Goal: Task Accomplishment & Management: Use online tool/utility

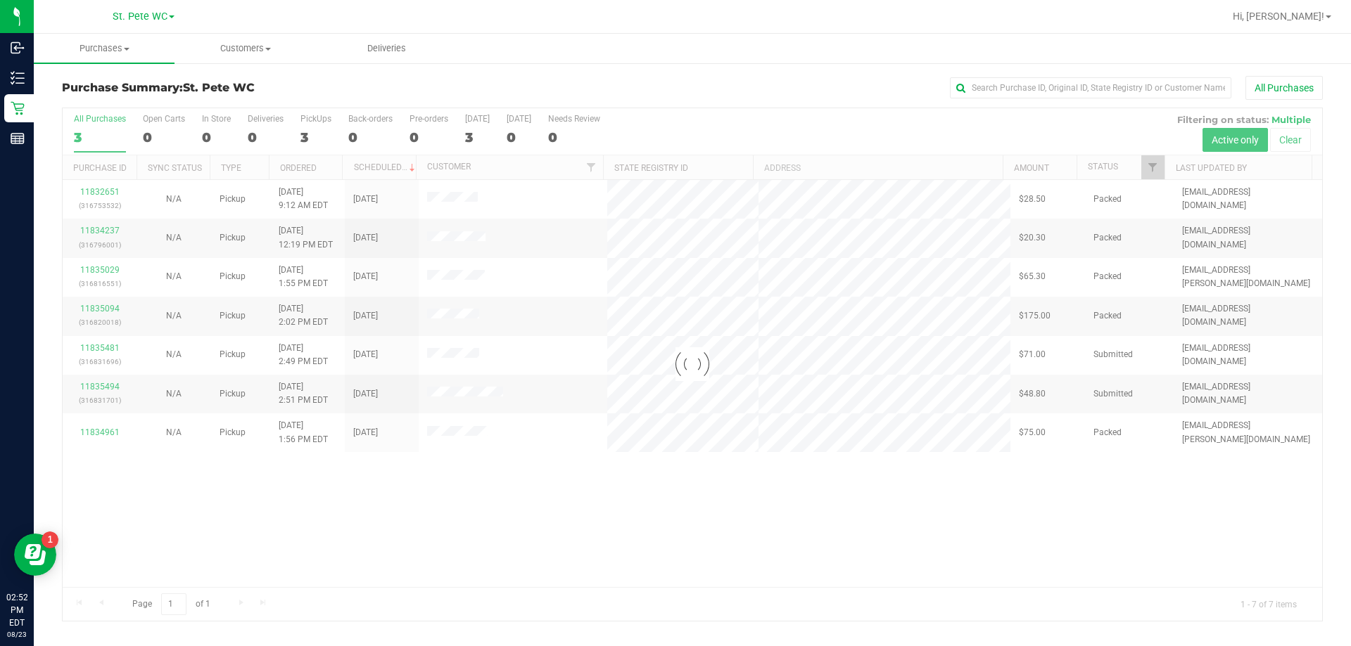
click at [465, 539] on div at bounding box center [692, 364] width 1259 height 513
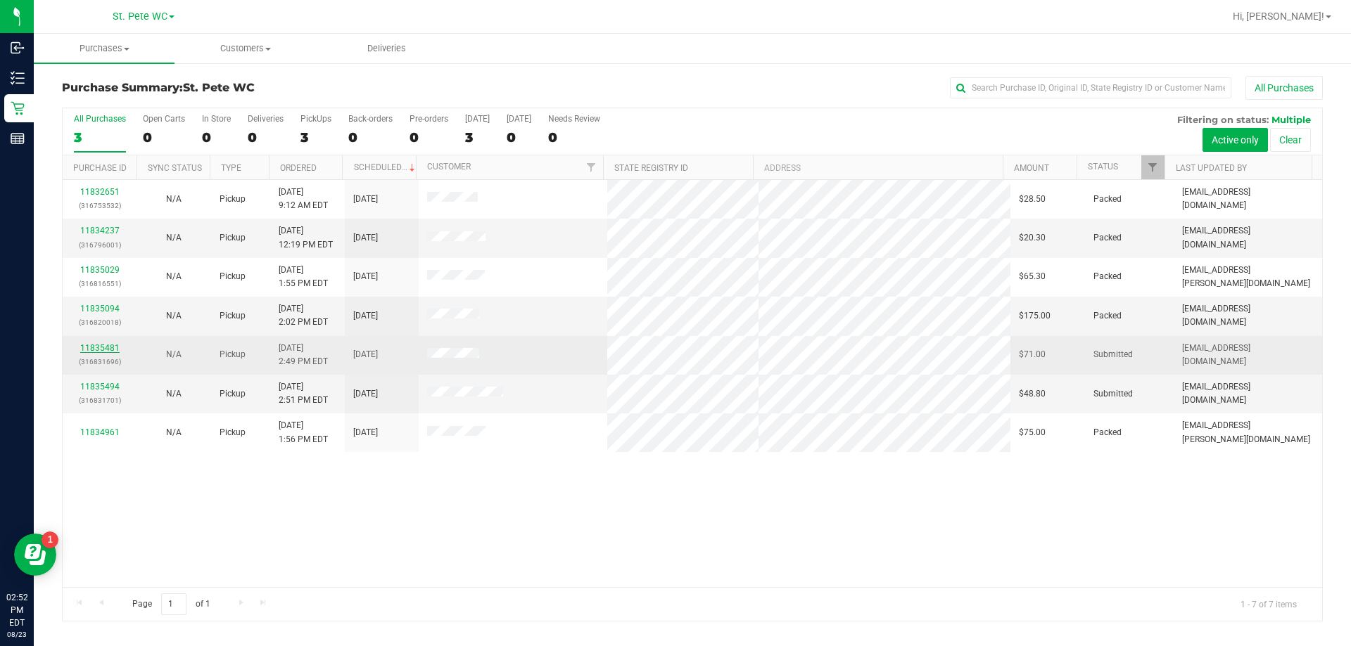
click at [88, 345] on link "11835481" at bounding box center [99, 348] width 39 height 10
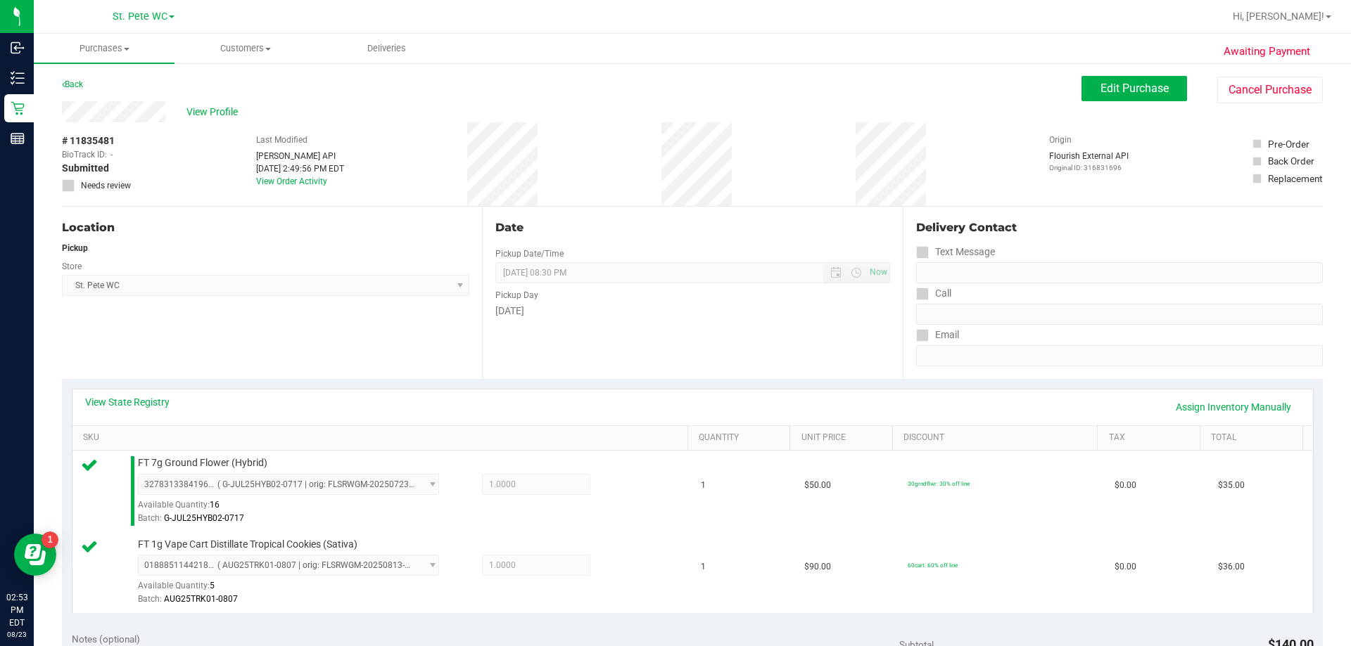
scroll to position [352, 0]
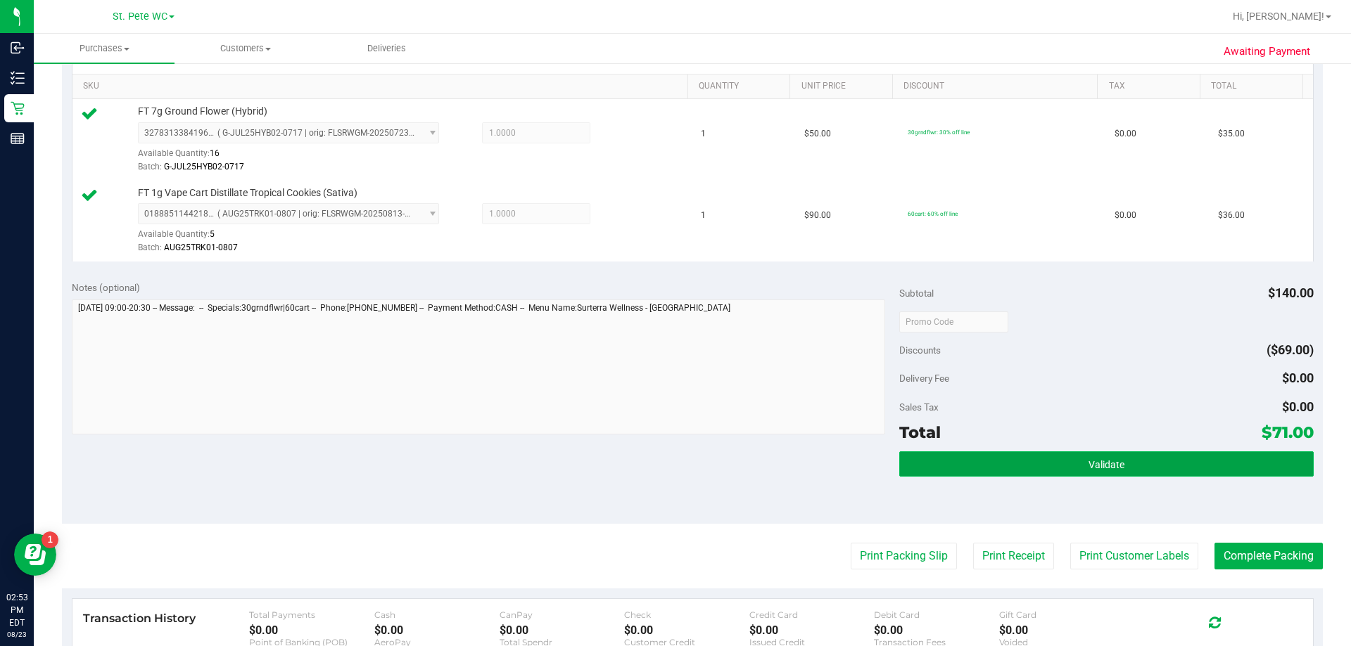
click at [1087, 472] on button "Validate" at bounding box center [1106, 464] width 414 height 25
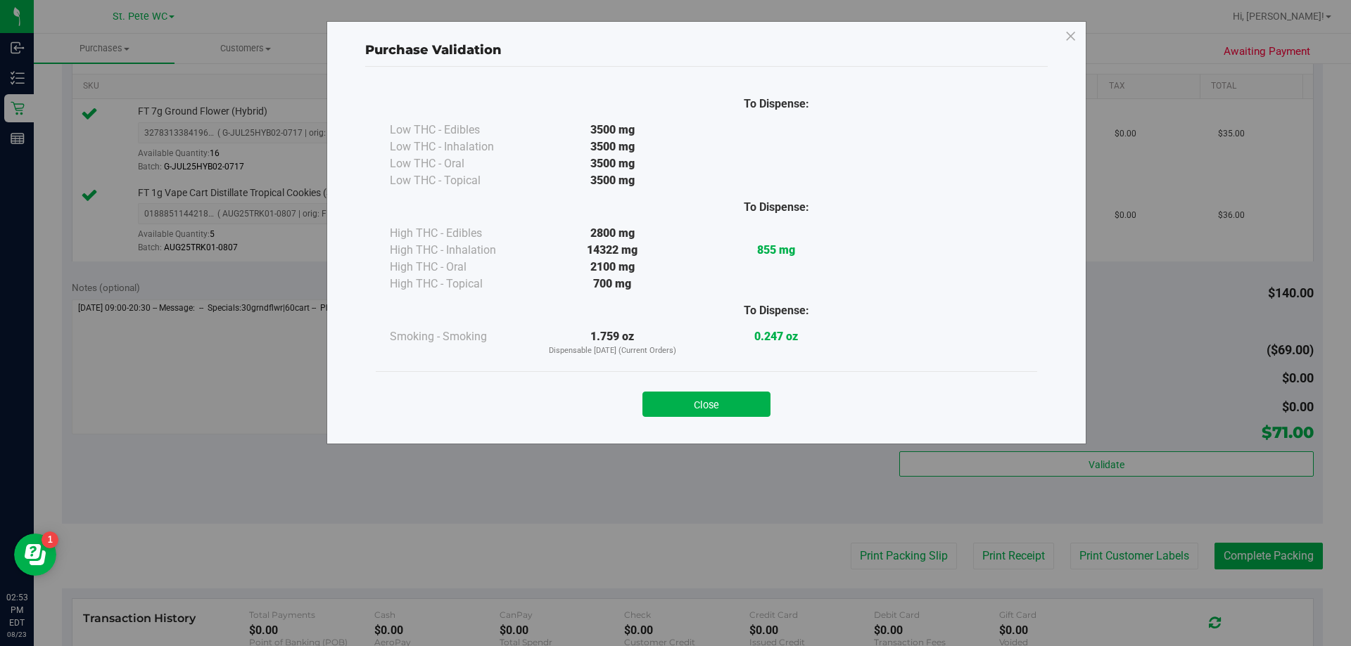
click at [692, 418] on div "Close" at bounding box center [706, 399] width 661 height 57
click at [691, 403] on button "Close" at bounding box center [706, 404] width 128 height 25
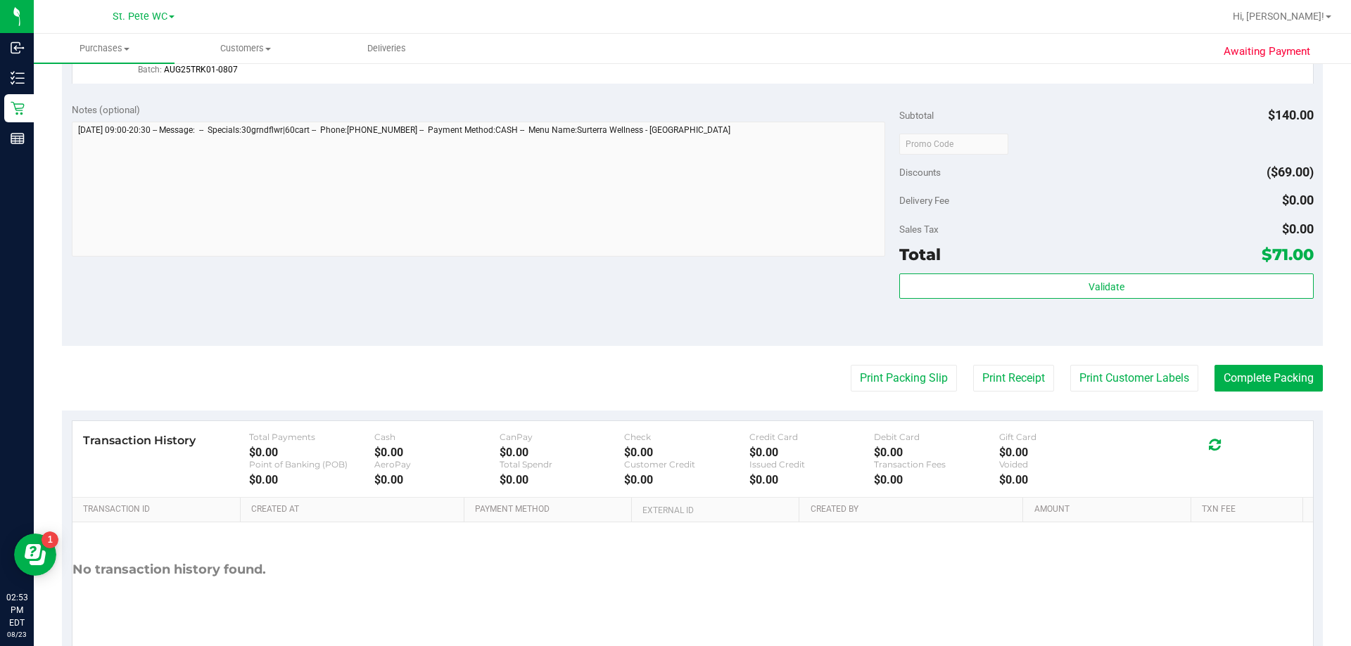
scroll to position [585, 0]
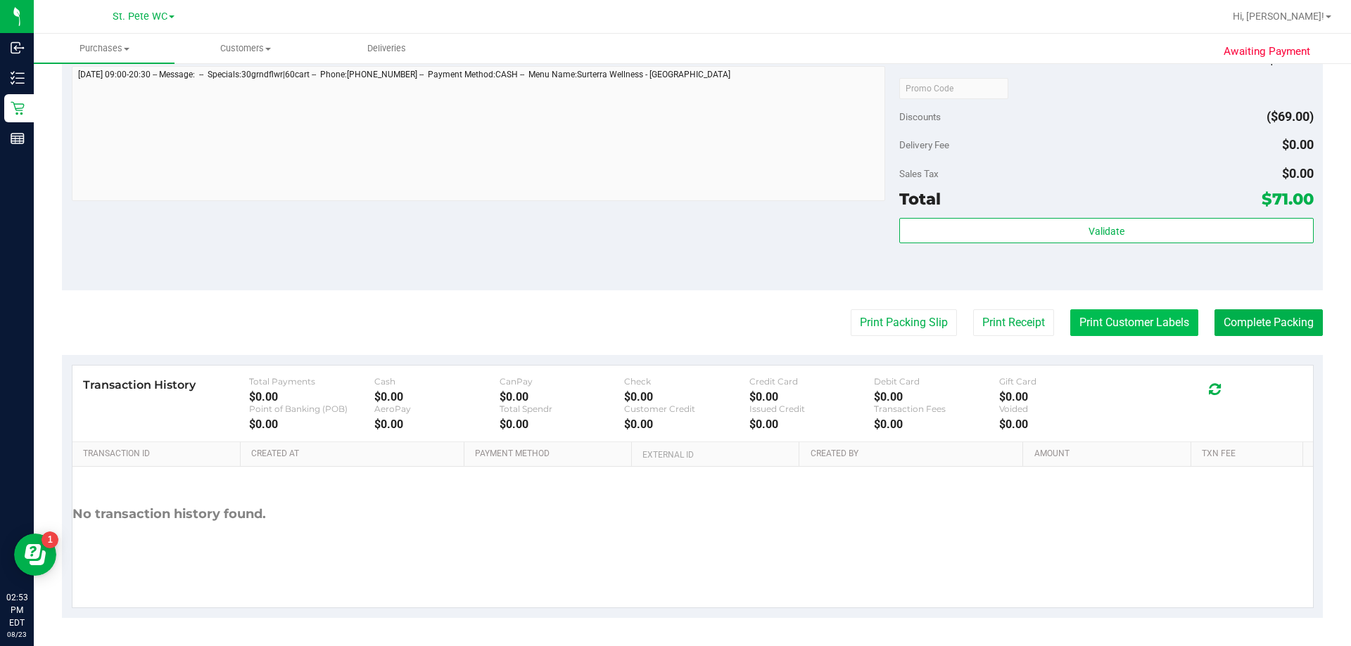
click at [1115, 326] on button "Print Customer Labels" at bounding box center [1134, 322] width 128 height 27
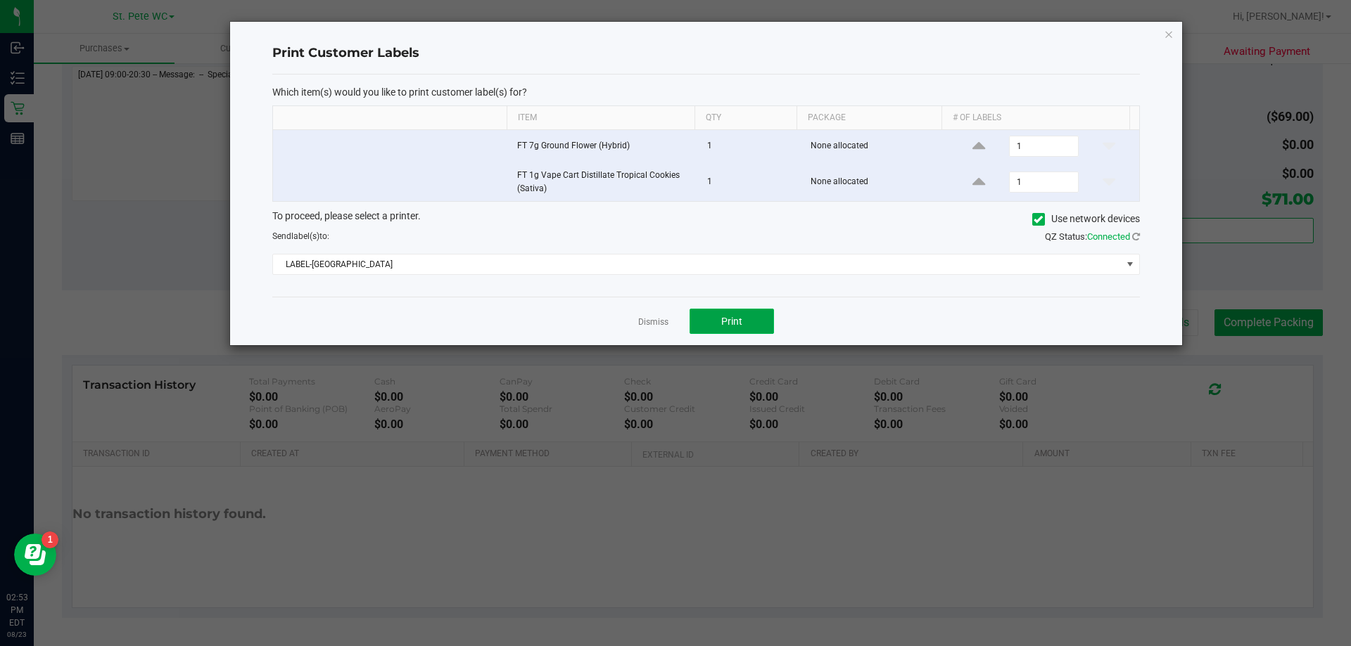
click at [758, 323] on button "Print" at bounding box center [731, 321] width 84 height 25
click at [1169, 37] on icon "button" at bounding box center [1168, 33] width 10 height 17
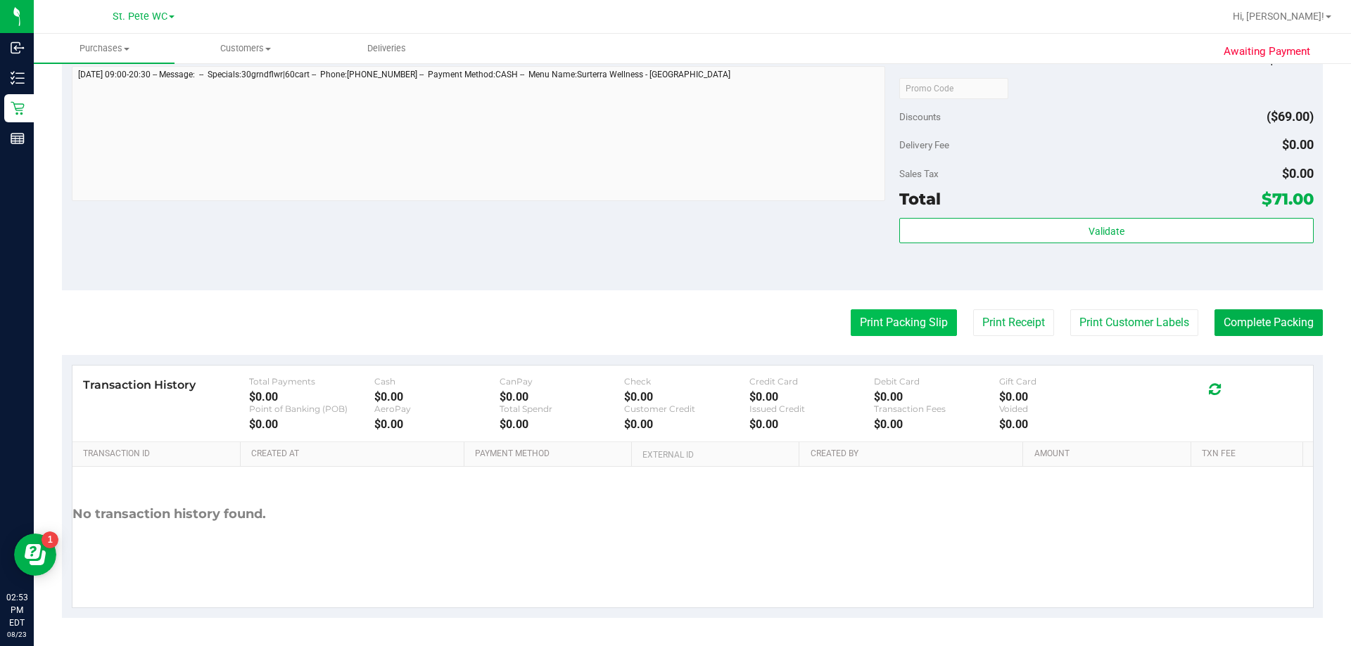
click at [880, 317] on button "Print Packing Slip" at bounding box center [903, 322] width 106 height 27
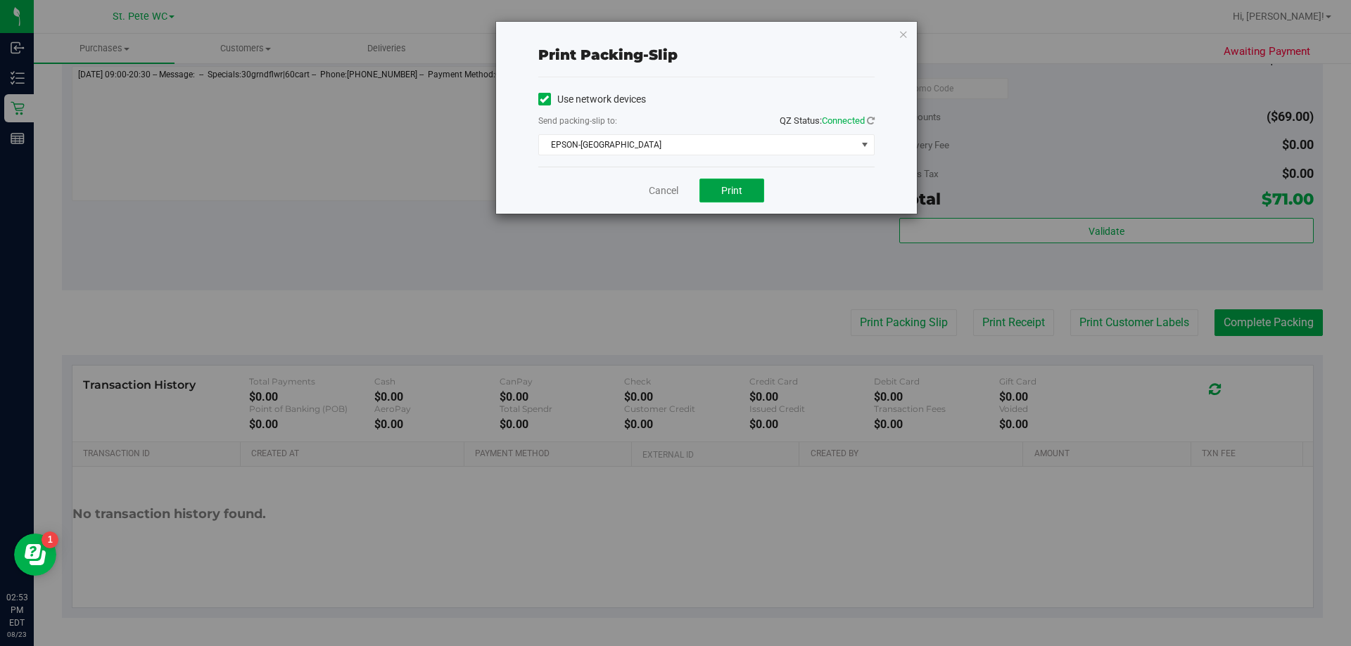
click at [736, 198] on button "Print" at bounding box center [731, 191] width 65 height 24
click at [898, 28] on icon "button" at bounding box center [903, 33] width 10 height 17
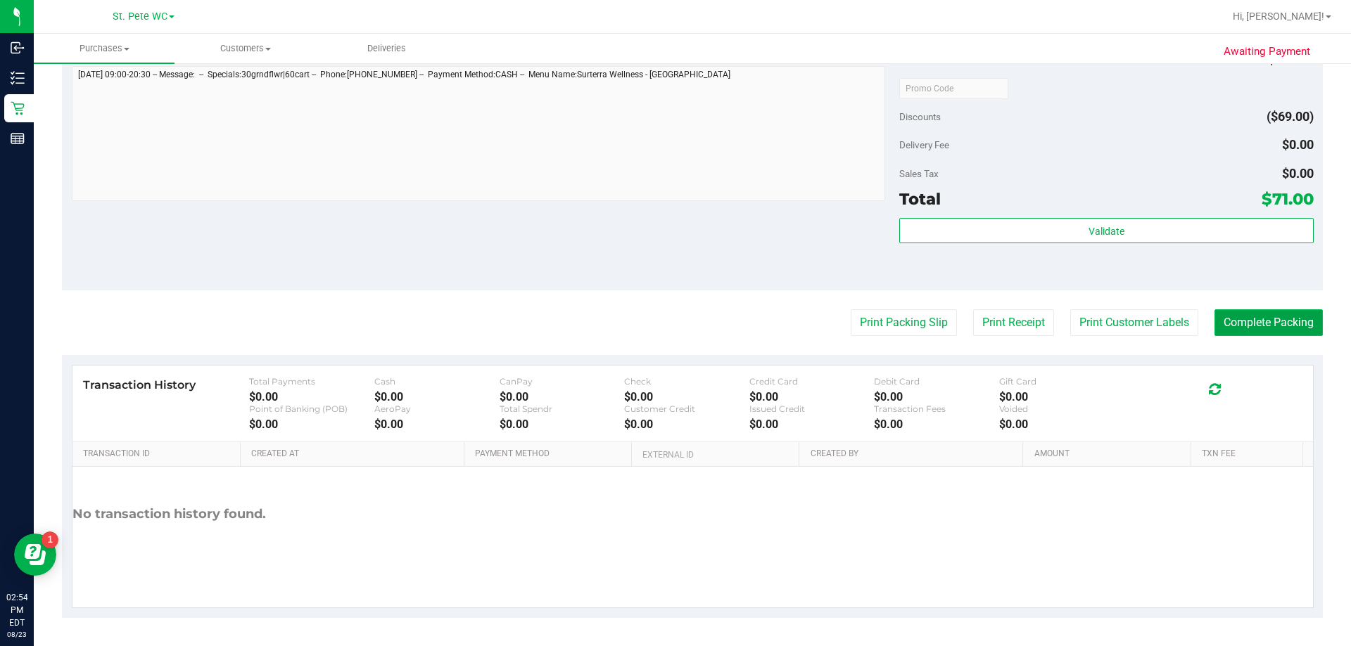
click at [1256, 320] on button "Complete Packing" at bounding box center [1268, 322] width 108 height 27
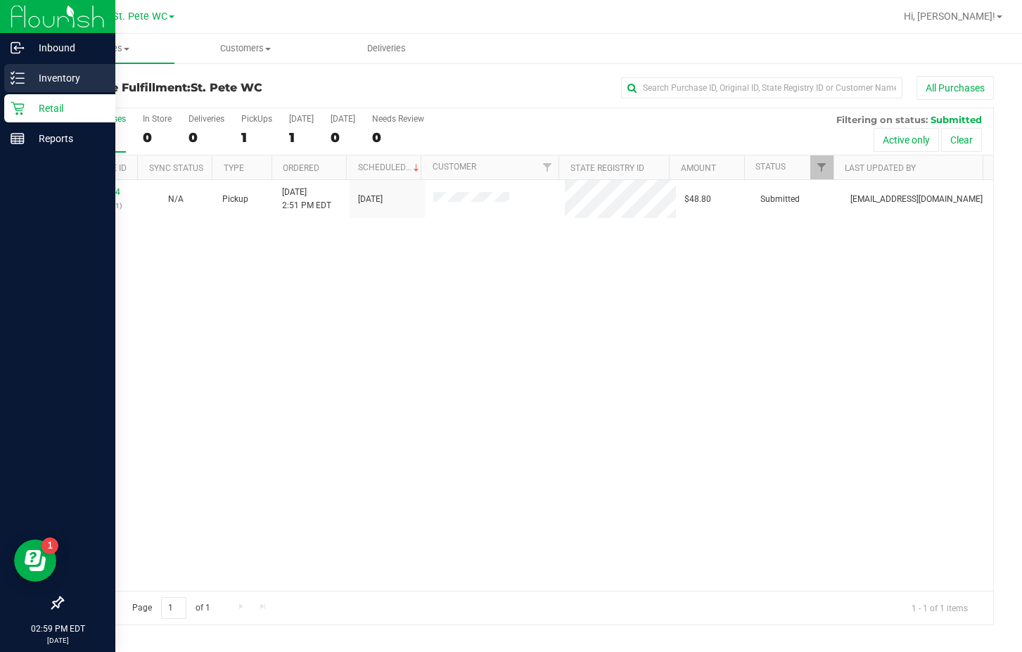
click at [35, 79] on p "Inventory" at bounding box center [67, 78] width 84 height 17
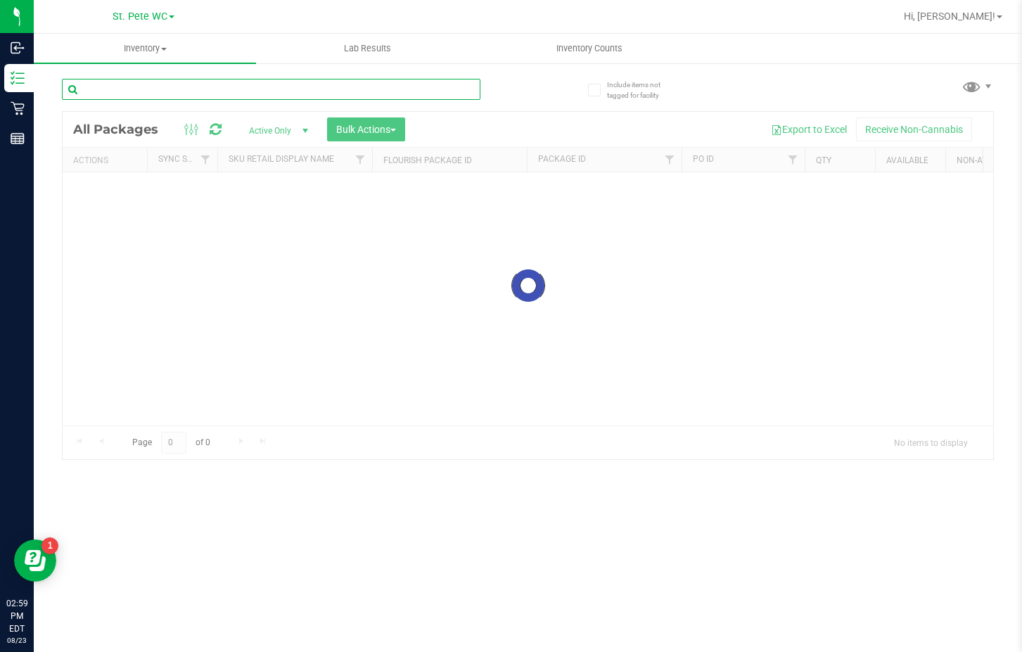
click at [144, 93] on div "Inventory All packages All inventory Waste log Create inventory Lab Results Inv…" at bounding box center [528, 343] width 988 height 618
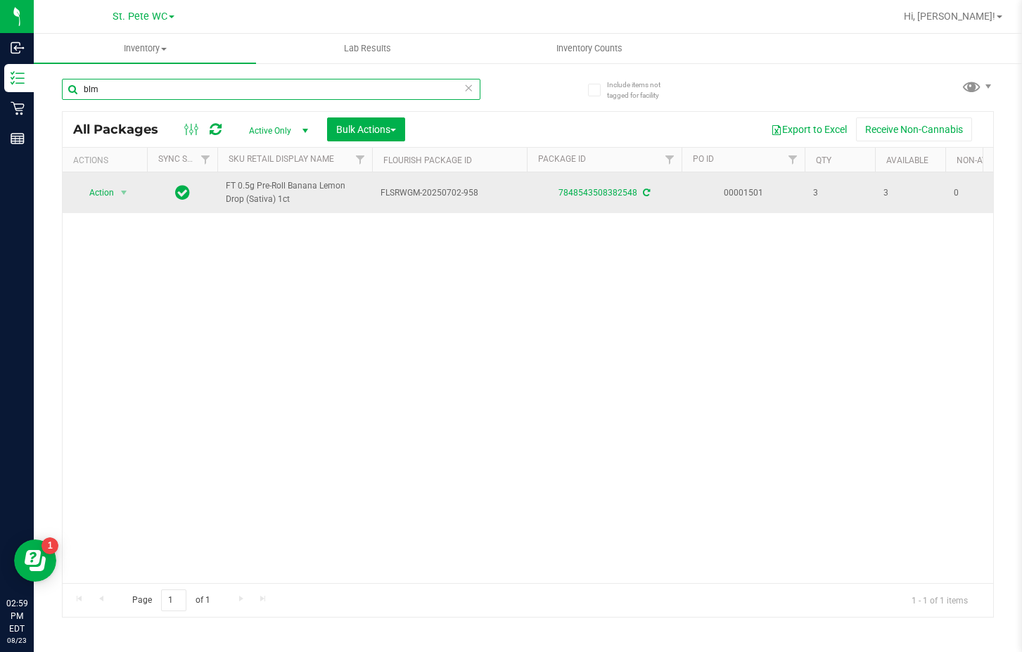
type input "blm"
click at [94, 178] on td "Action Action Create package Edit attributes Global inventory Locate package Lo…" at bounding box center [105, 192] width 84 height 41
click at [98, 187] on span "Action" at bounding box center [96, 193] width 38 height 20
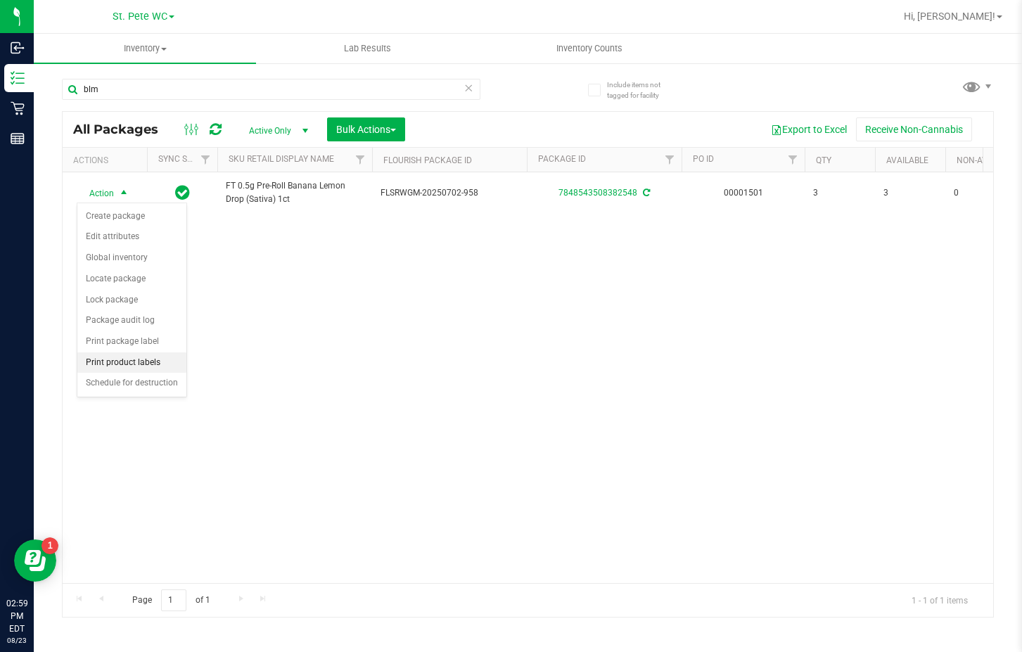
click at [146, 359] on li "Print product labels" at bounding box center [131, 362] width 109 height 21
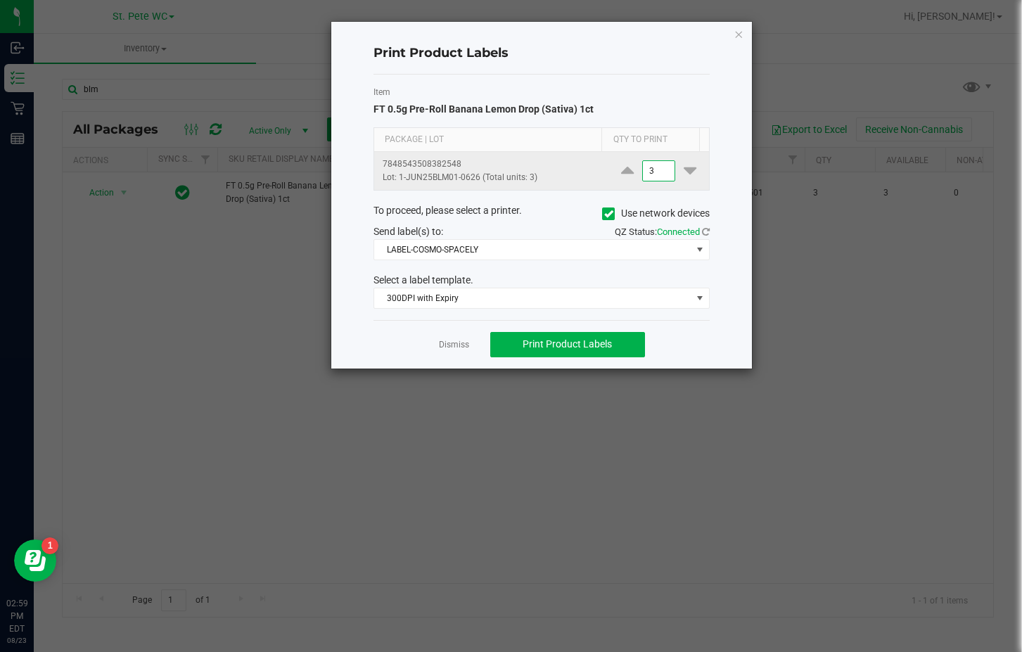
click at [650, 173] on input "3" at bounding box center [659, 171] width 32 height 20
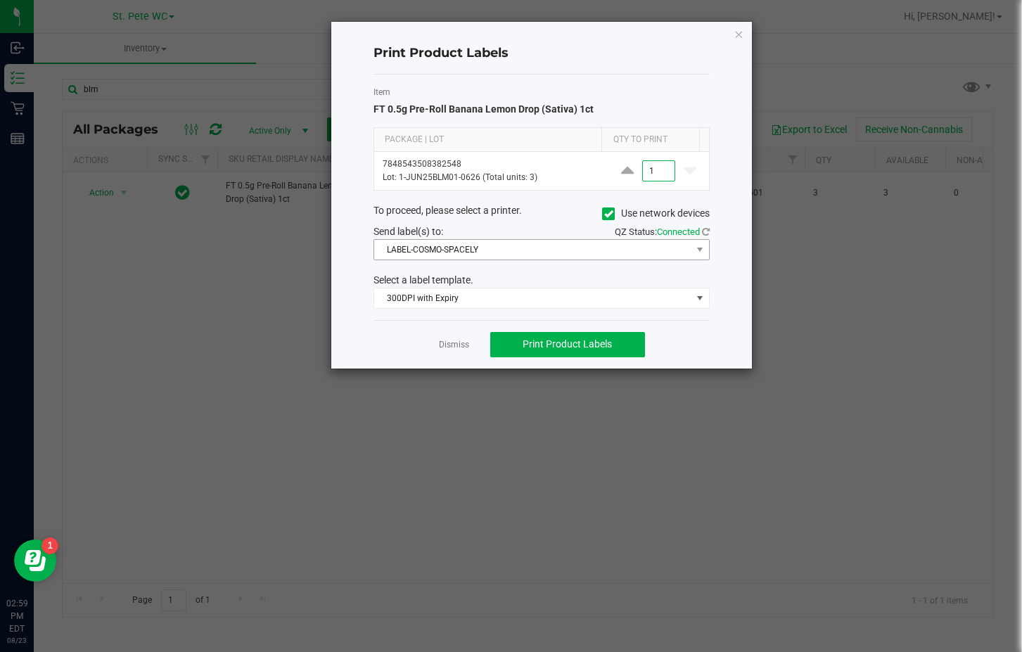
type input "1"
click at [494, 253] on span "LABEL-COSMO-SPACELY" at bounding box center [532, 250] width 317 height 20
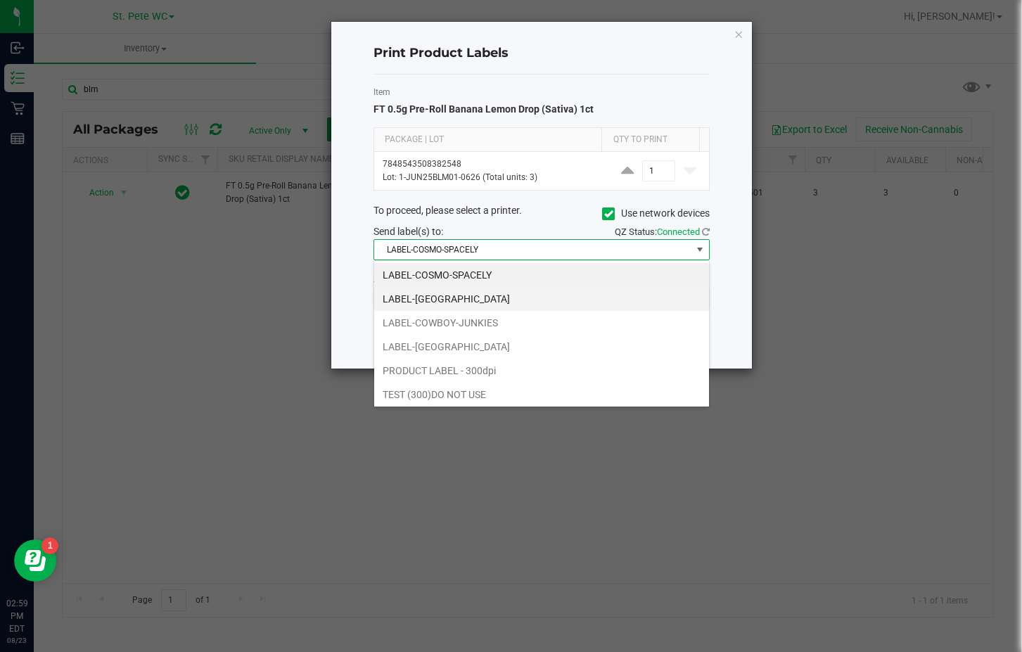
scroll to position [21, 336]
click at [457, 296] on li "LABEL-[GEOGRAPHIC_DATA]" at bounding box center [541, 299] width 335 height 24
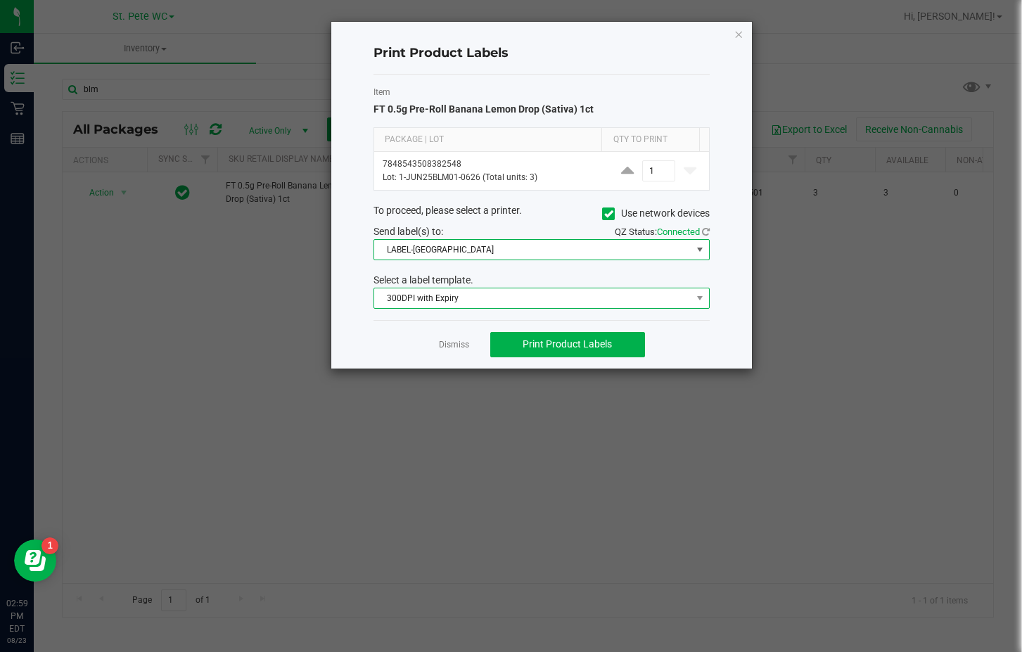
click at [473, 289] on span "300DPI with Expiry" at bounding box center [532, 298] width 317 height 20
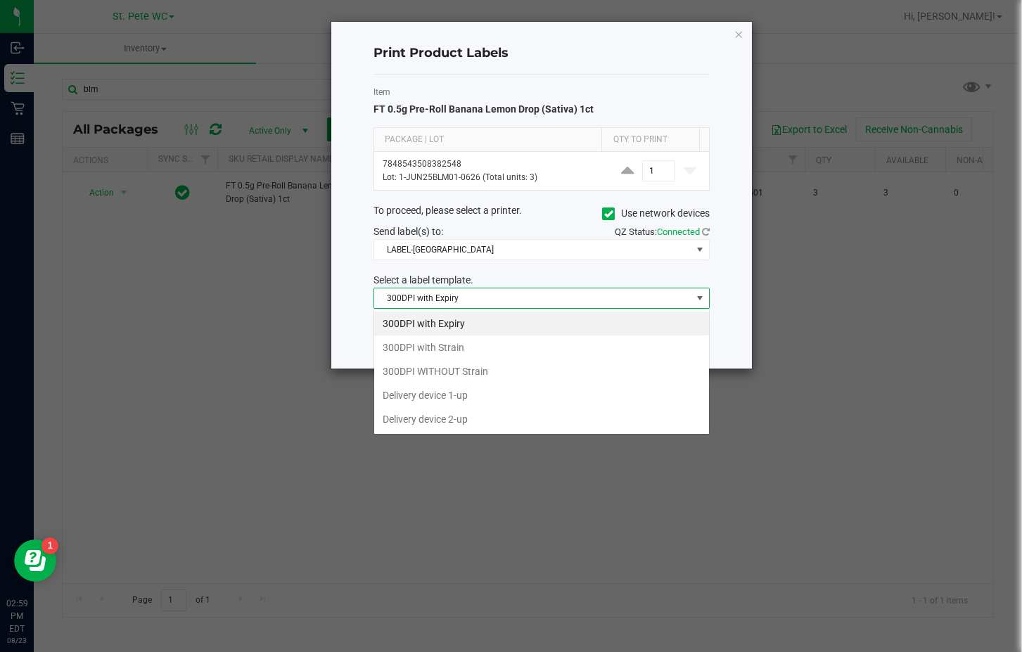
click at [472, 301] on span "300DPI with Expiry" at bounding box center [532, 298] width 317 height 20
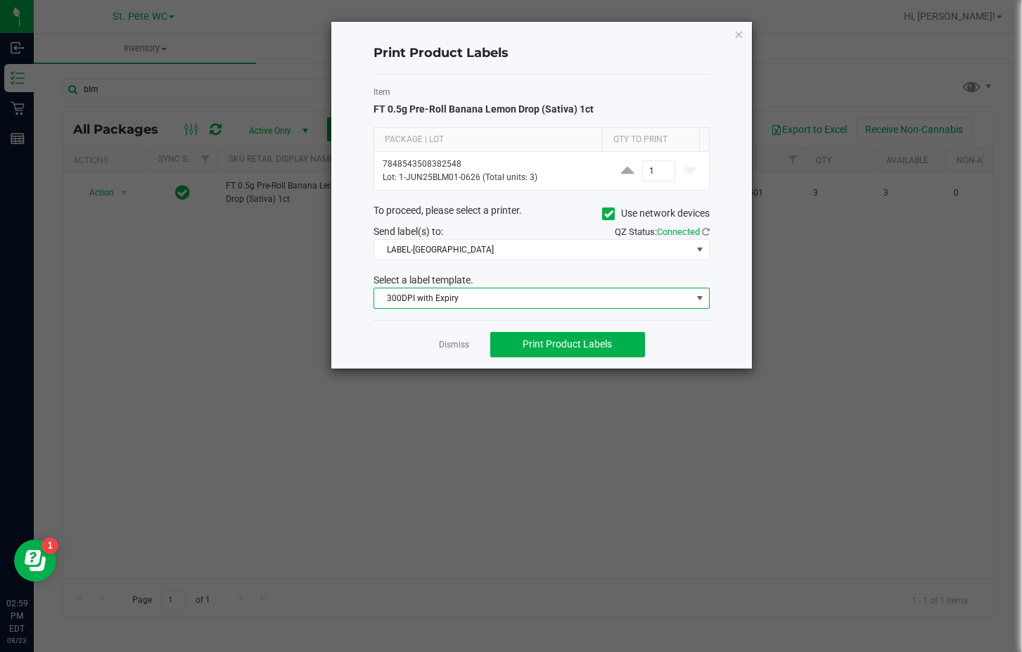
click at [472, 301] on span "300DPI with Expiry" at bounding box center [532, 298] width 317 height 20
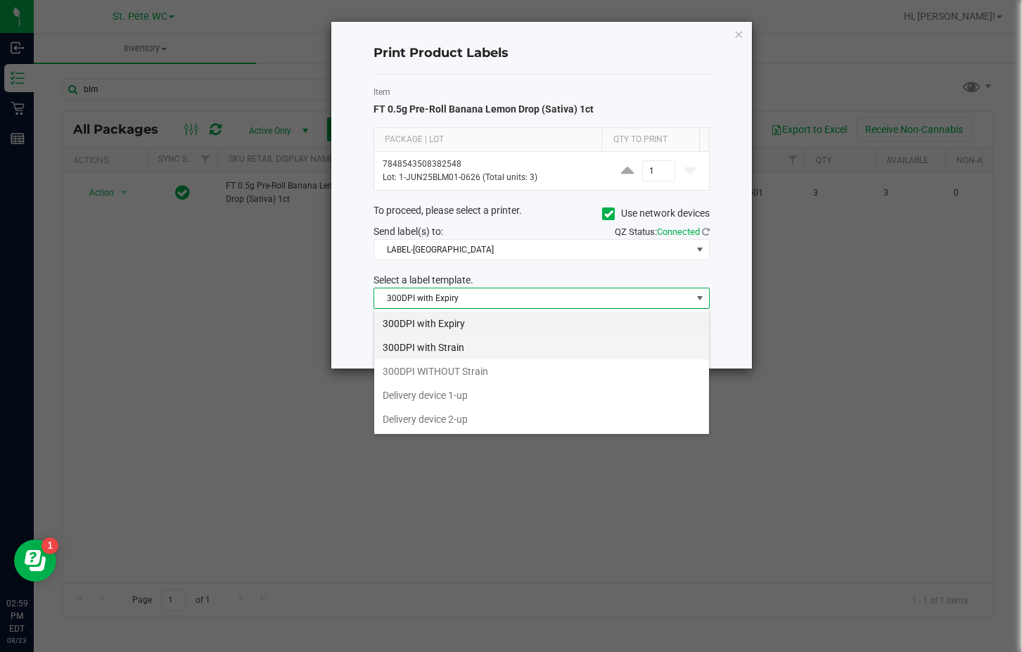
click at [443, 355] on li "300DPI with Strain" at bounding box center [541, 348] width 335 height 24
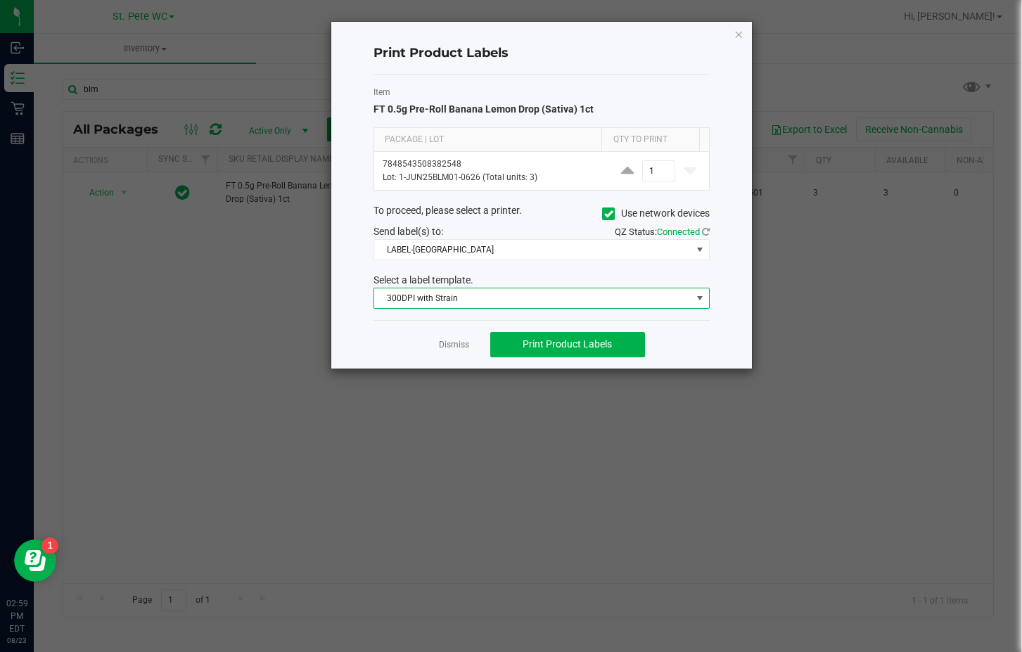
click at [390, 346] on div "Dismiss Print Product Labels" at bounding box center [542, 344] width 336 height 49
click at [547, 353] on button "Print Product Labels" at bounding box center [567, 344] width 155 height 25
click at [756, 37] on ngb-modal-window "Print Product Labels Item FT 0.5g Pre-Roll Banana Lemon Drop (Sativa) 1ct Packa…" at bounding box center [516, 326] width 1033 height 652
click at [741, 40] on icon "button" at bounding box center [739, 33] width 10 height 17
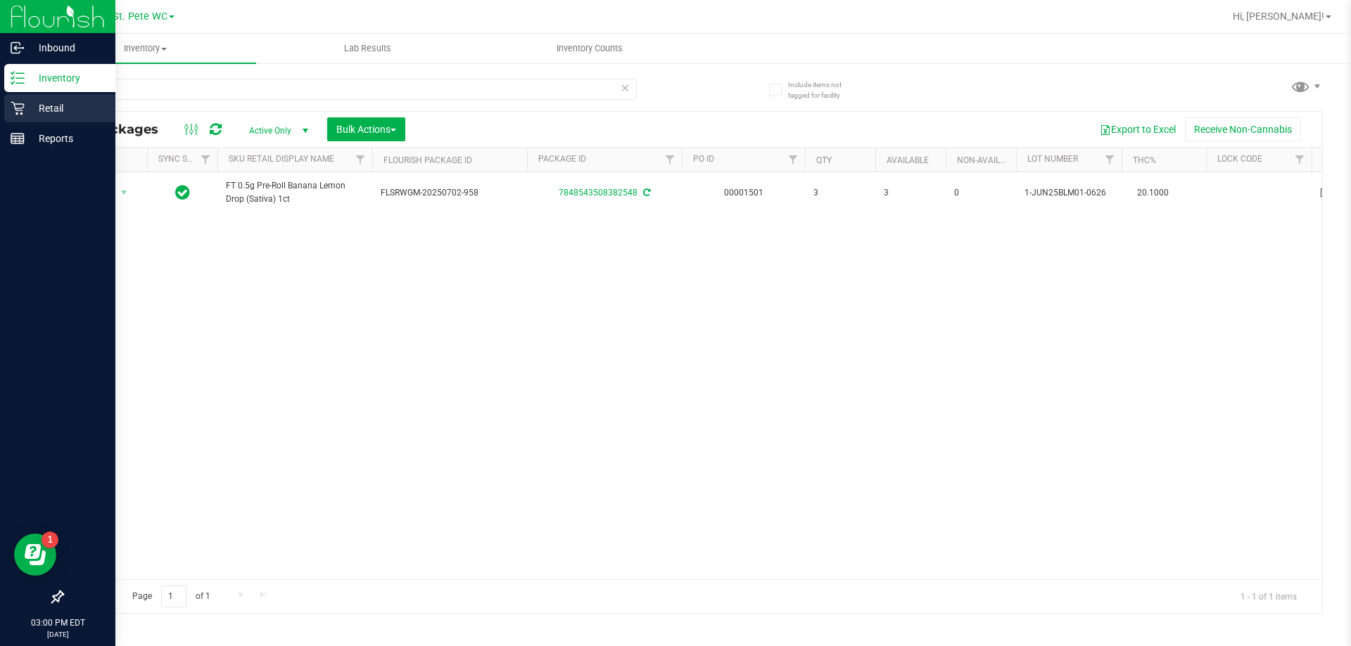
click at [26, 101] on p "Retail" at bounding box center [67, 108] width 84 height 17
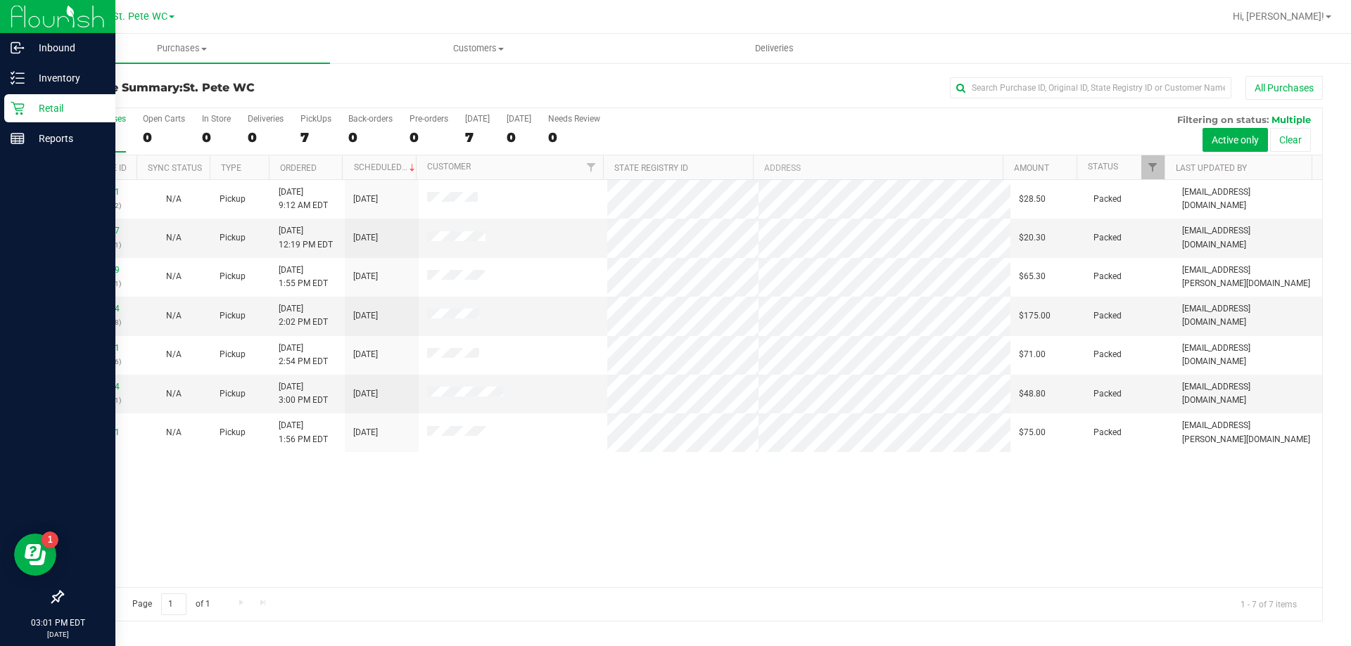
click at [38, 120] on div "Retail" at bounding box center [59, 108] width 111 height 28
click at [53, 116] on p "Retail" at bounding box center [67, 108] width 84 height 17
